Goal: Task Accomplishment & Management: Manage account settings

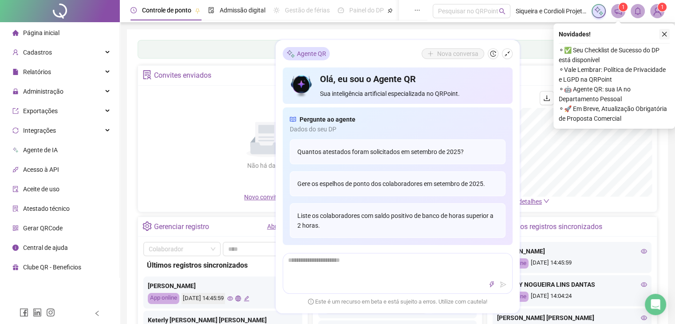
click at [664, 32] on icon "close" at bounding box center [664, 34] width 6 height 6
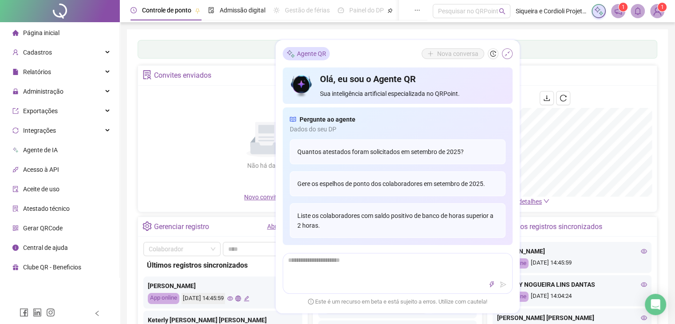
click at [509, 53] on icon "shrink" at bounding box center [507, 54] width 6 height 6
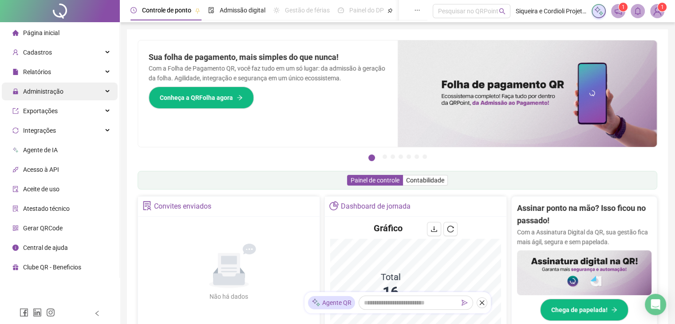
click at [70, 93] on div "Administração" at bounding box center [60, 91] width 116 height 18
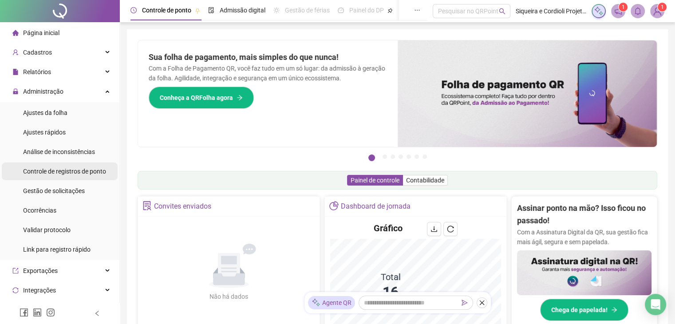
click at [79, 173] on span "Controle de registros de ponto" at bounding box center [64, 171] width 83 height 7
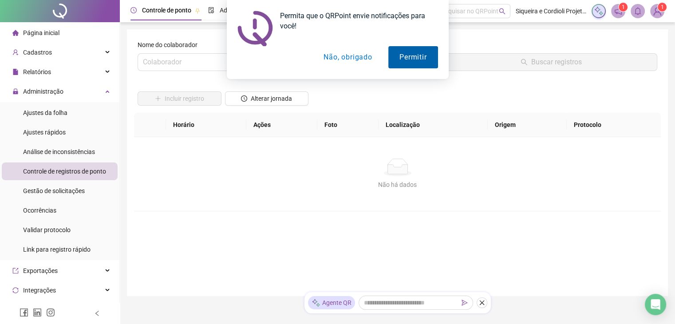
click at [415, 54] on button "Permitir" at bounding box center [412, 57] width 49 height 22
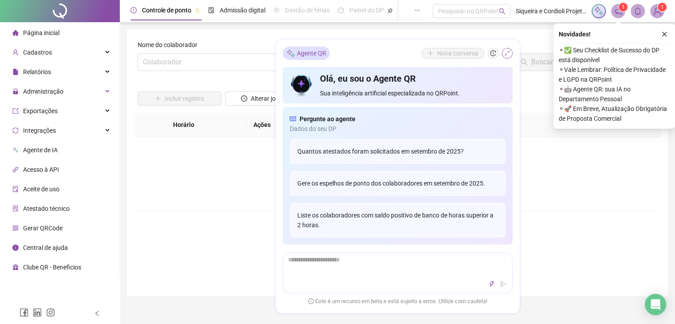
click at [507, 52] on icon "shrink" at bounding box center [507, 54] width 6 height 6
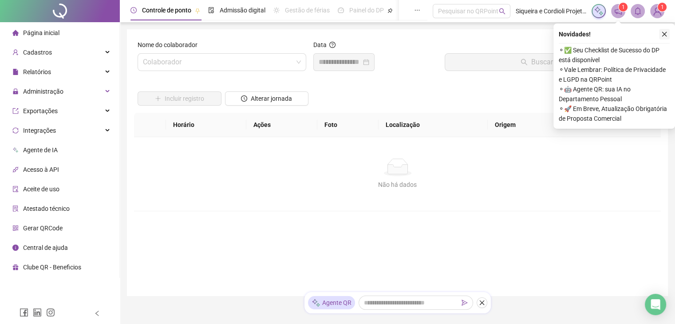
click at [665, 33] on icon "close" at bounding box center [664, 34] width 5 height 5
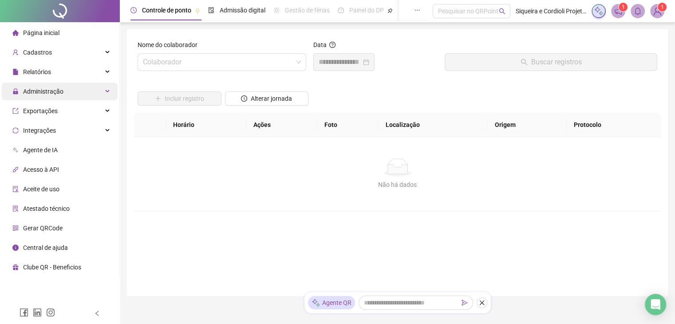
click at [98, 89] on div "Administração" at bounding box center [60, 91] width 116 height 18
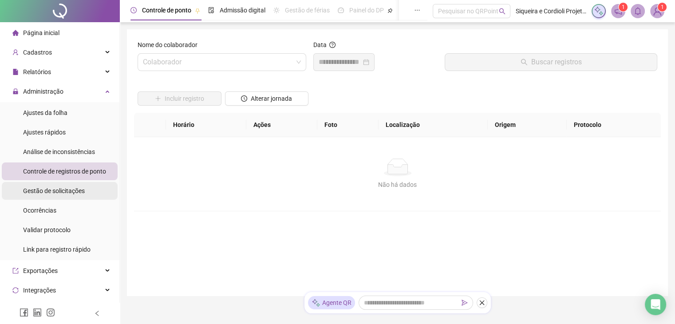
click at [73, 187] on span "Gestão de solicitações" at bounding box center [54, 190] width 62 height 7
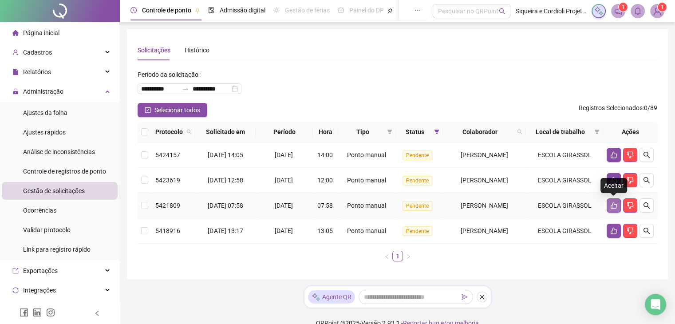
click at [610, 206] on icon "like" at bounding box center [613, 205] width 7 height 7
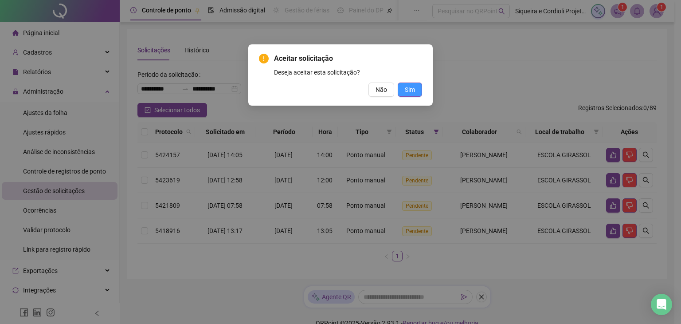
click at [414, 89] on span "Sim" at bounding box center [410, 90] width 10 height 10
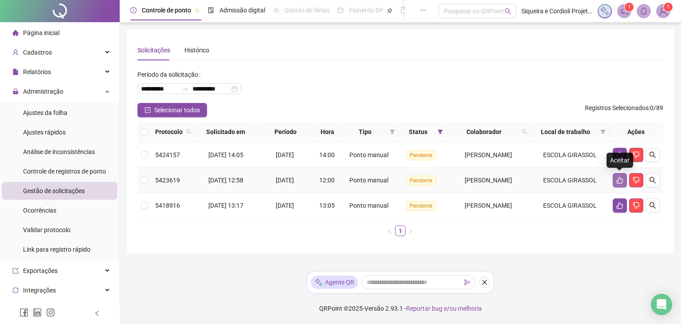
click at [621, 178] on icon "like" at bounding box center [620, 180] width 6 height 7
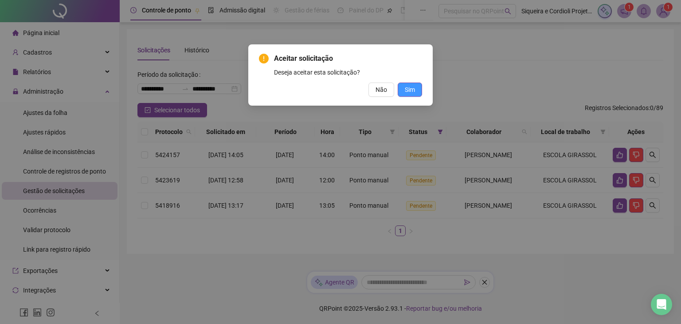
click at [410, 89] on span "Sim" at bounding box center [410, 90] width 10 height 10
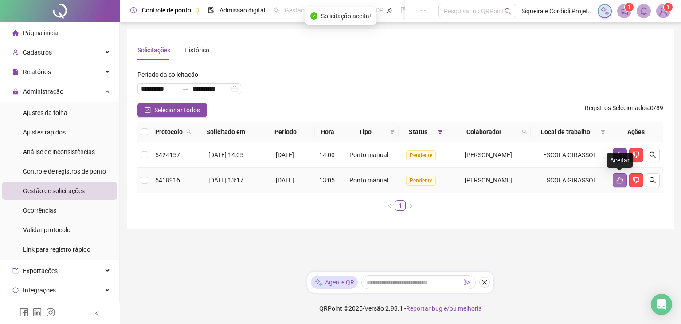
click at [619, 179] on icon "like" at bounding box center [620, 180] width 7 height 7
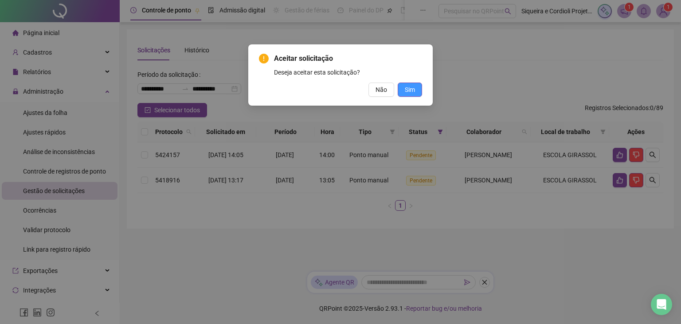
click at [409, 93] on span "Sim" at bounding box center [410, 90] width 10 height 10
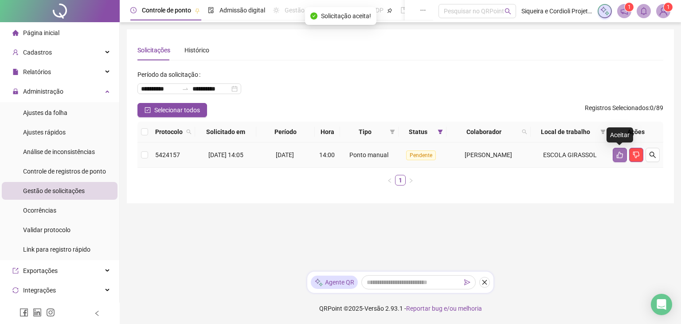
click at [619, 156] on icon "like" at bounding box center [620, 154] width 7 height 7
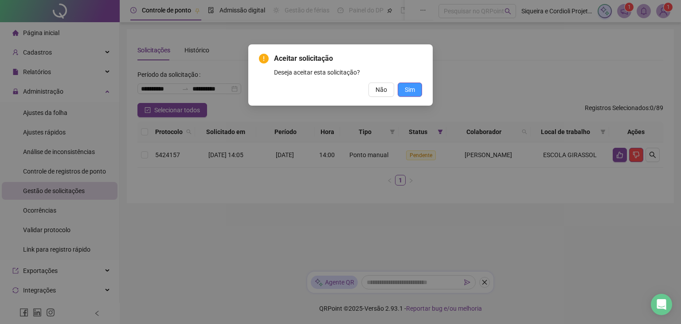
click at [418, 91] on button "Sim" at bounding box center [410, 89] width 24 height 14
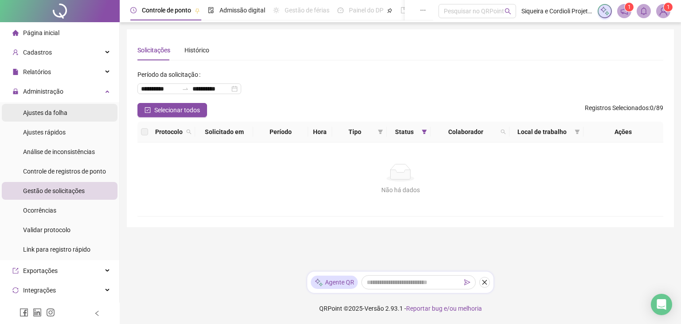
click at [64, 110] on span "Ajustes da folha" at bounding box center [45, 112] width 44 height 7
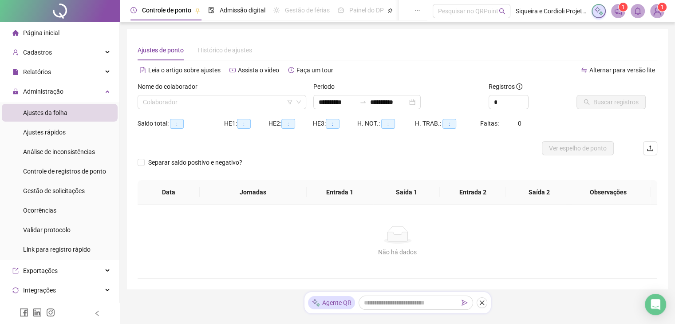
type input "**********"
click at [261, 103] on input "search" at bounding box center [218, 101] width 150 height 13
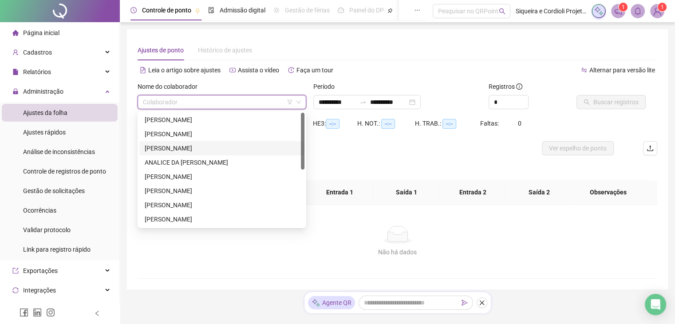
click at [214, 146] on div "AMANDA GOMES DA SILVA SANTOS" at bounding box center [222, 148] width 154 height 10
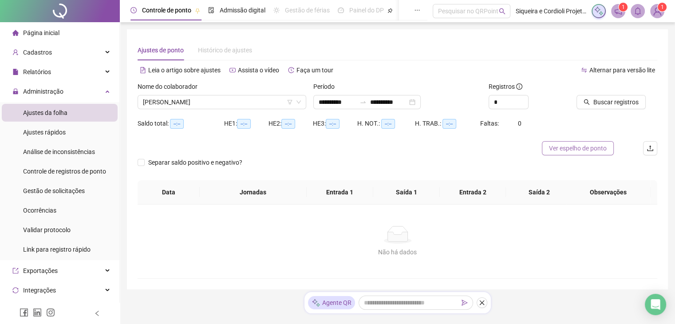
click at [572, 146] on span "Ver espelho de ponto" at bounding box center [578, 148] width 58 height 10
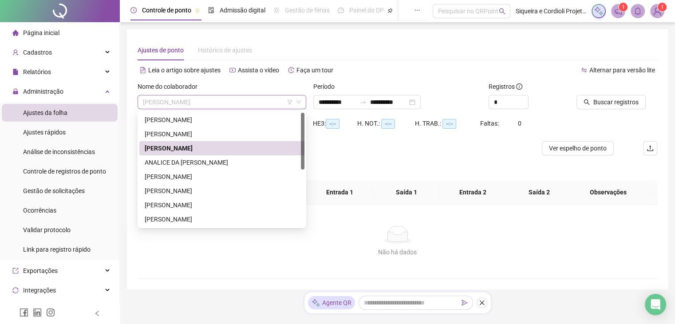
click at [260, 101] on span "AMANDA GOMES DA SILVA SANTOS" at bounding box center [222, 101] width 158 height 13
drag, startPoint x: 300, startPoint y: 132, endPoint x: 289, endPoint y: 157, distance: 27.0
click at [289, 157] on div "ADRIANA DA COSTA SILVA AMANDA FERREIRA FRAZÃO AMANDA GOMES DA SILVA SANTOS ANAL…" at bounding box center [221, 184] width 165 height 142
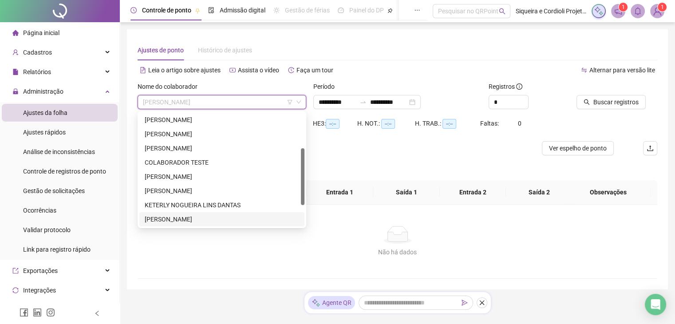
scroll to position [85, 0]
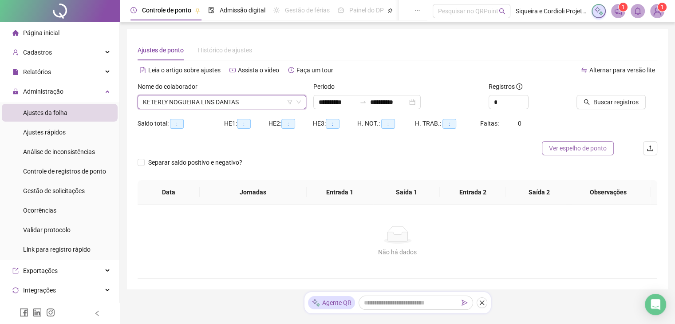
click at [585, 145] on span "Ver espelho de ponto" at bounding box center [578, 148] width 58 height 10
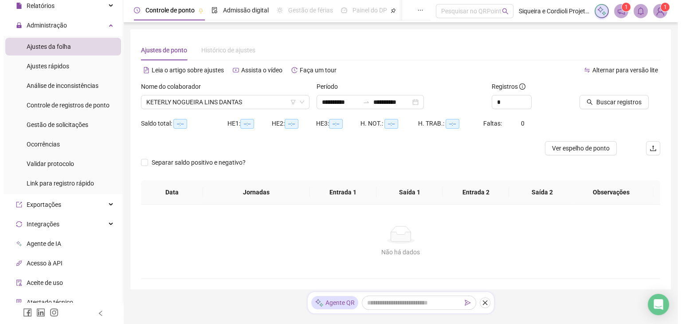
scroll to position [0, 0]
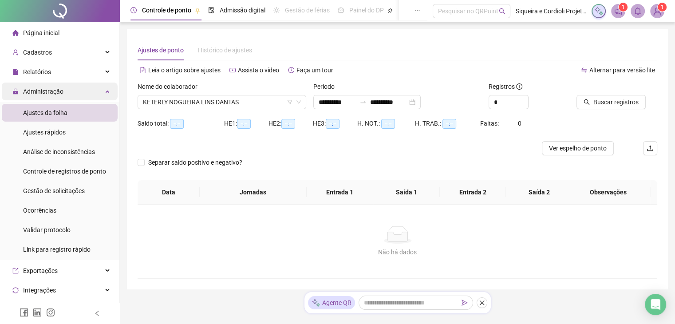
click at [102, 88] on div "Administração" at bounding box center [60, 91] width 116 height 18
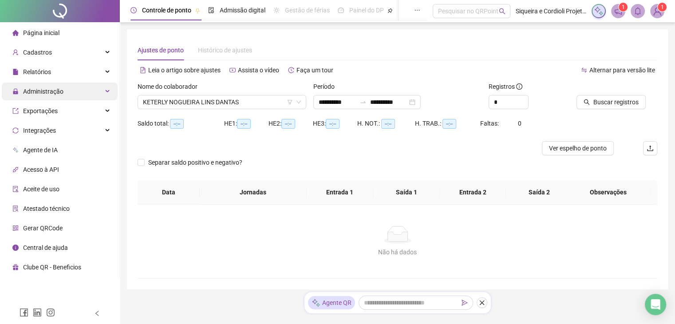
click at [108, 91] on div "Administração" at bounding box center [60, 91] width 116 height 18
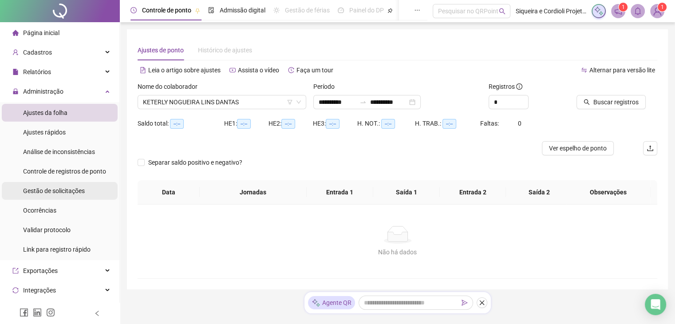
click at [82, 192] on span "Gestão de solicitações" at bounding box center [54, 190] width 62 height 7
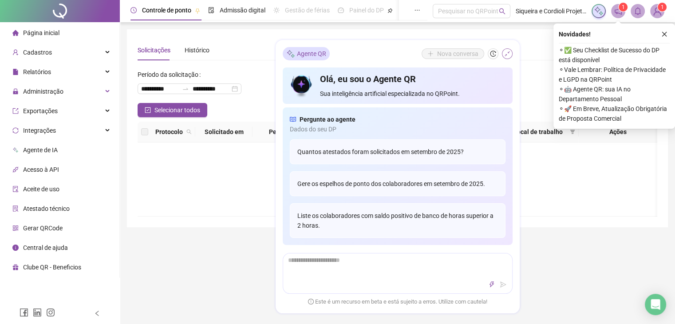
click at [505, 56] on icon "shrink" at bounding box center [507, 54] width 6 height 6
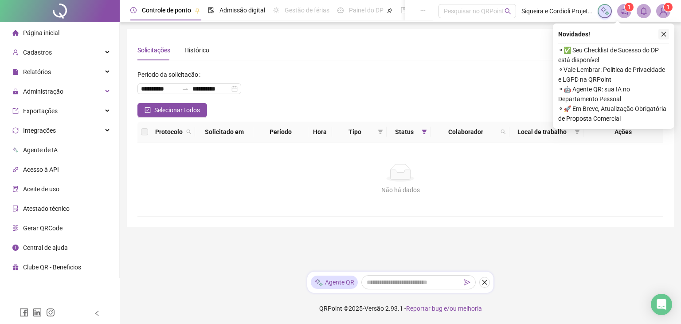
click at [667, 35] on button "button" at bounding box center [664, 34] width 11 height 11
